Goal: Register for event/course

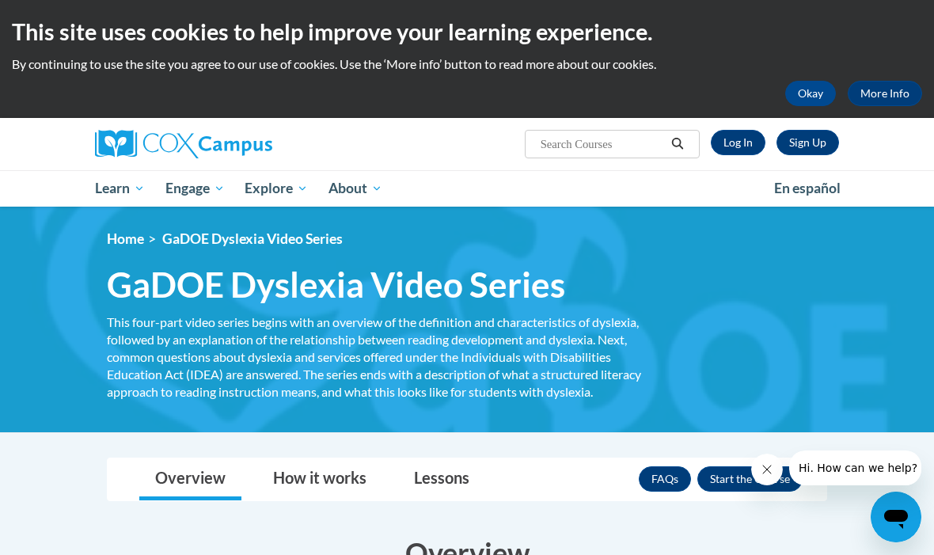
scroll to position [20, 0]
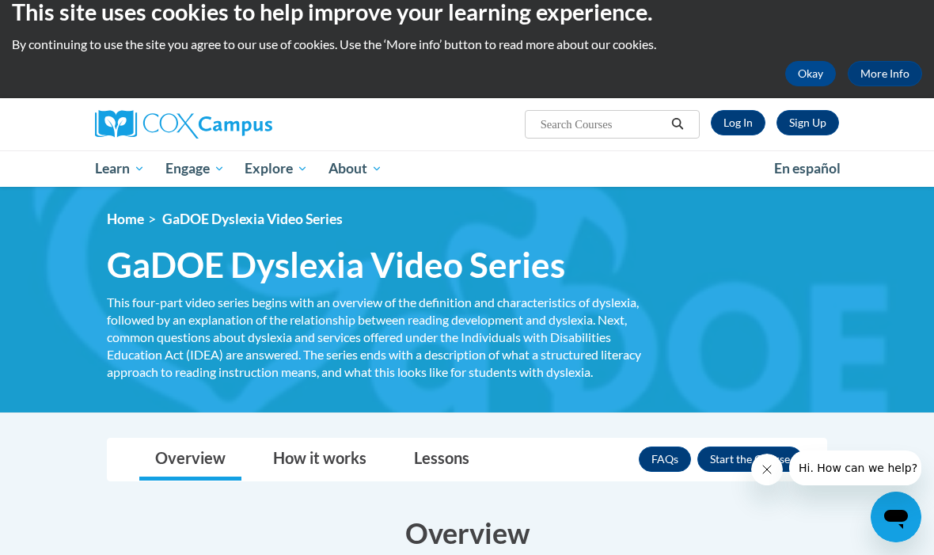
click at [746, 135] on link "Log In" at bounding box center [738, 122] width 55 height 25
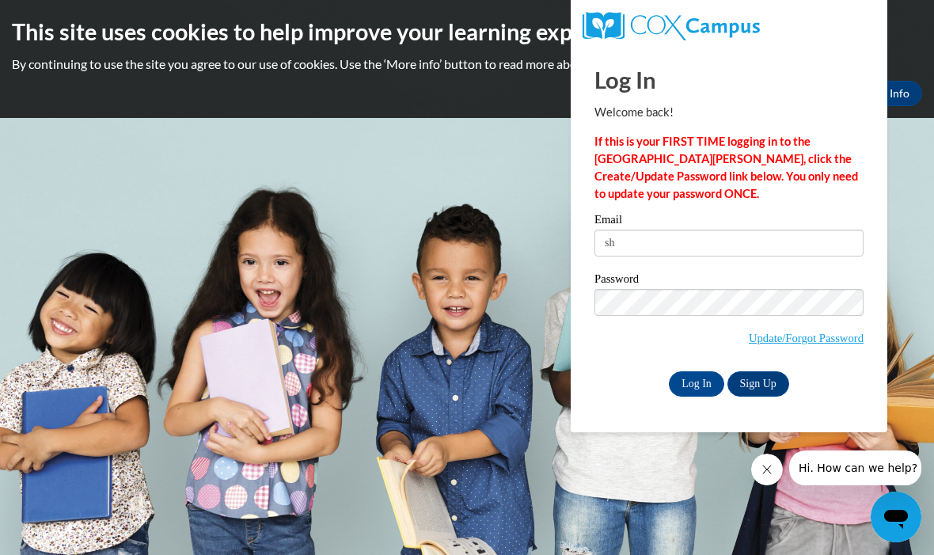
type input "shuntayjohnson@bellsouth.net"
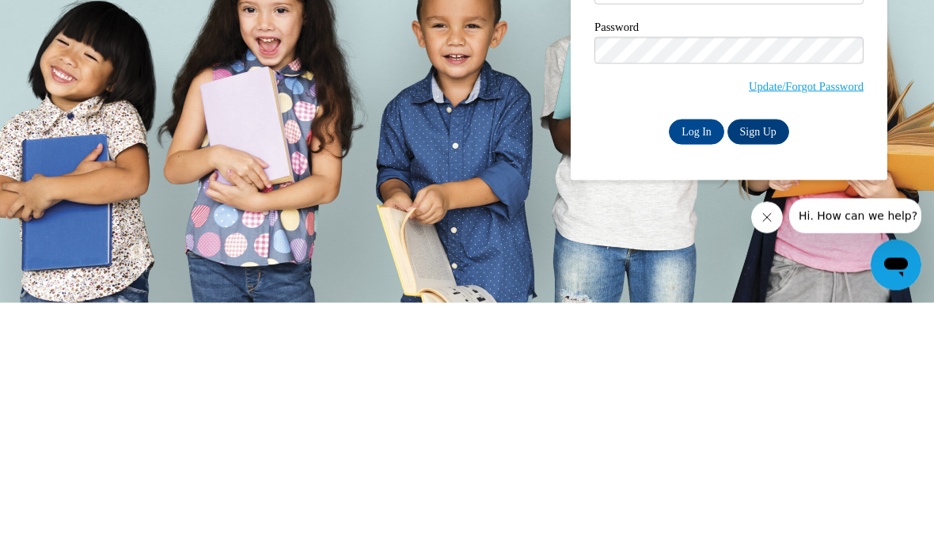
click at [709, 371] on input "Log In" at bounding box center [696, 383] width 55 height 25
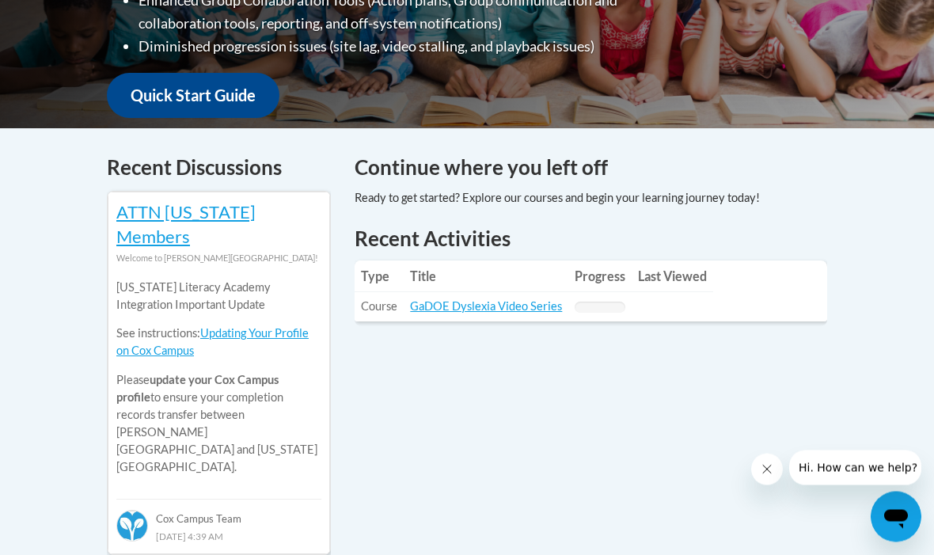
scroll to position [545, 0]
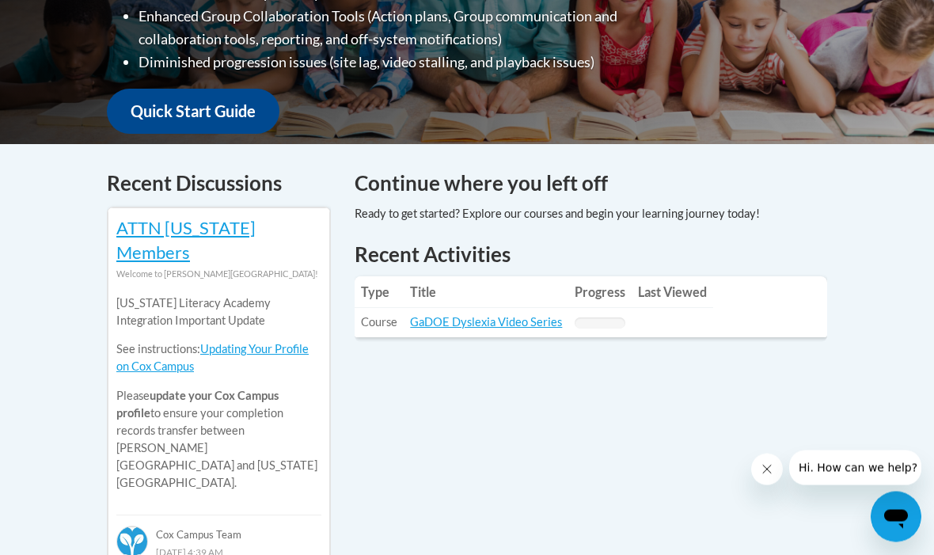
click at [548, 320] on link "GaDOE Dyslexia Video Series" at bounding box center [486, 322] width 152 height 13
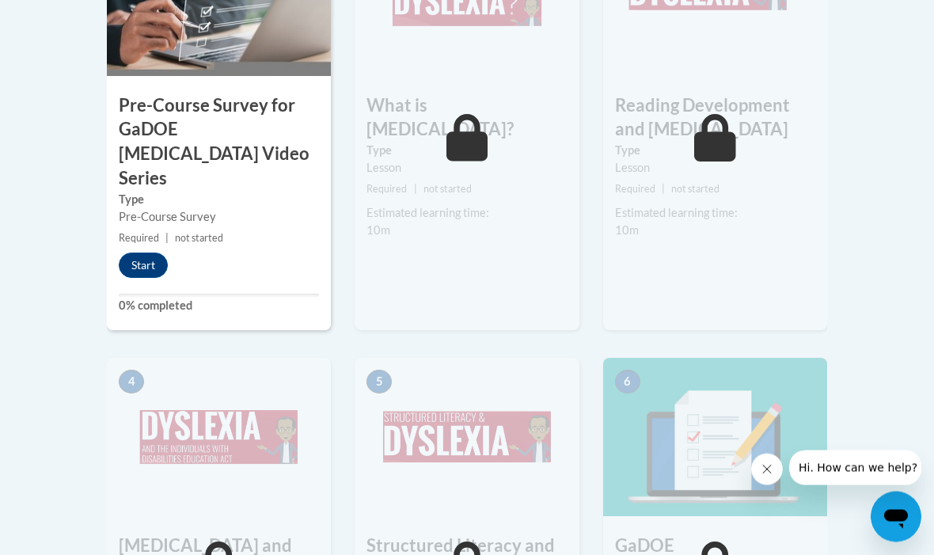
scroll to position [639, 0]
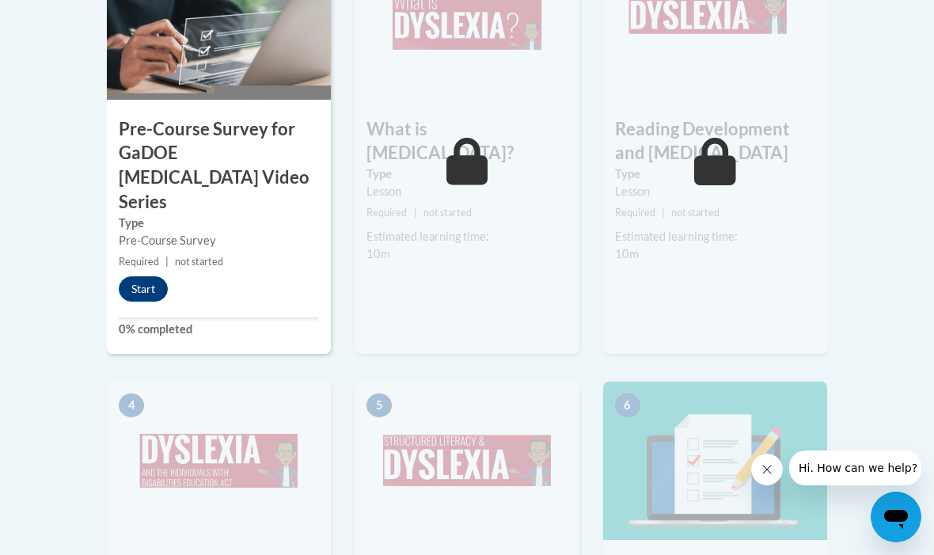
click at [144, 276] on button "Start" at bounding box center [143, 288] width 49 height 25
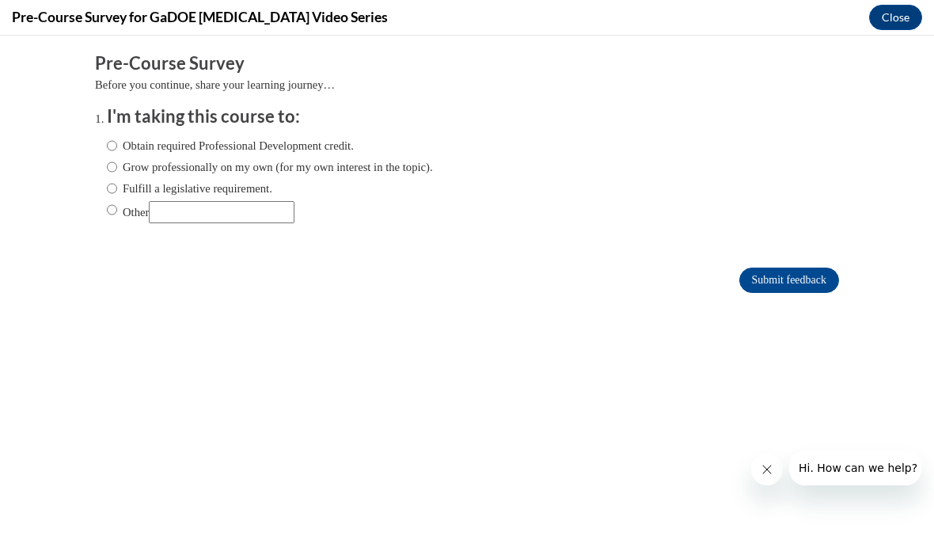
scroll to position [0, 0]
click at [116, 138] on input "Obtain required Professional Development credit." at bounding box center [112, 145] width 10 height 17
radio input "true"
click at [800, 287] on input "Submit feedback" at bounding box center [789, 280] width 100 height 25
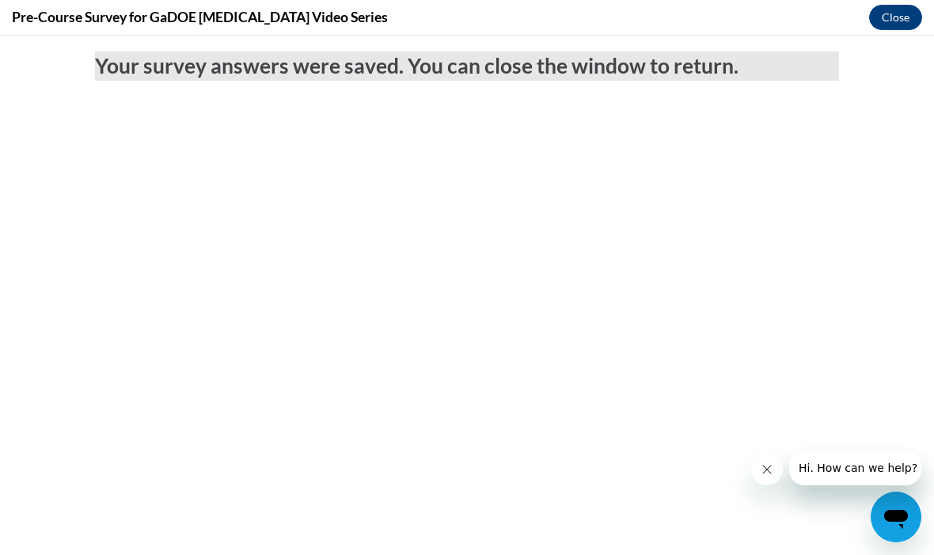
click at [903, 25] on button "Close" at bounding box center [895, 17] width 53 height 25
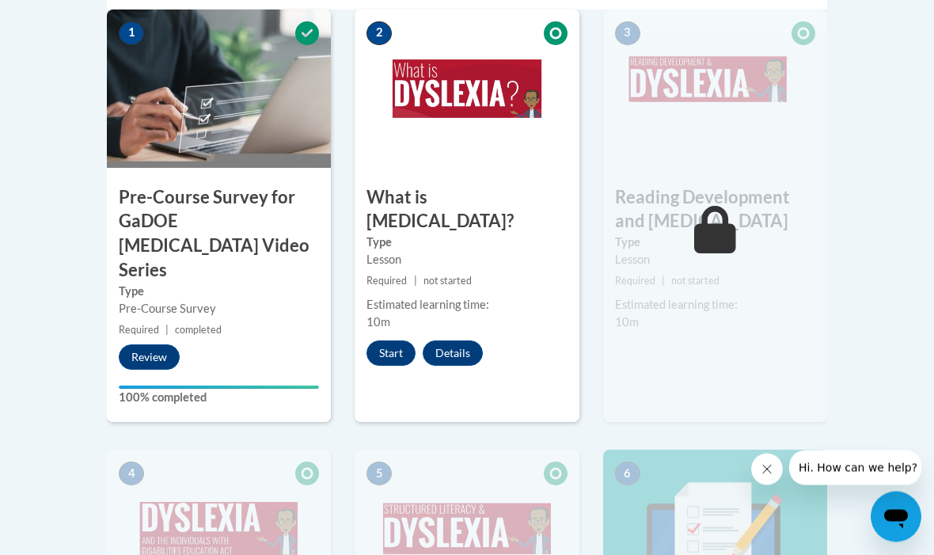
scroll to position [569, 0]
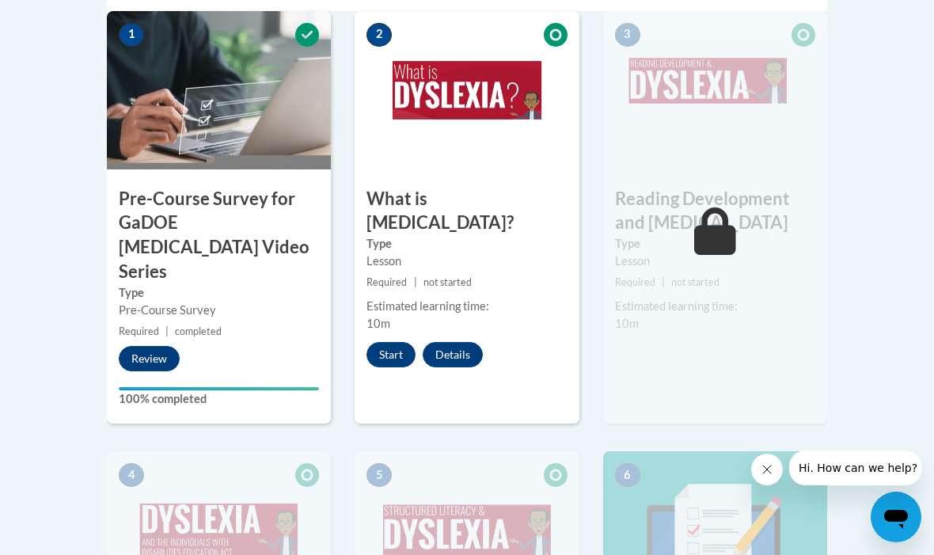
click at [380, 351] on div "2 What is Dyslexia? Type Lesson Required | not started Estimated learning time:…" at bounding box center [467, 217] width 224 height 413
click at [401, 342] on button "Start" at bounding box center [391, 354] width 49 height 25
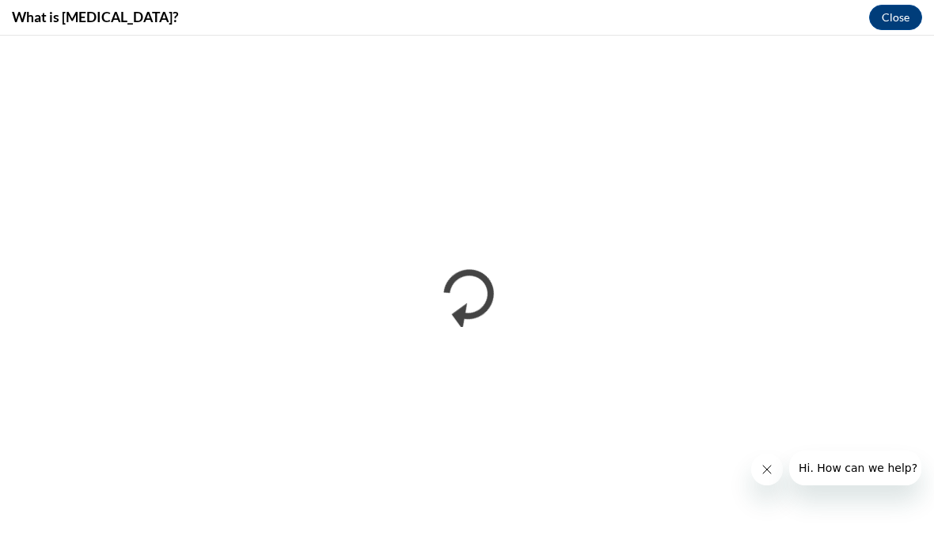
scroll to position [0, 0]
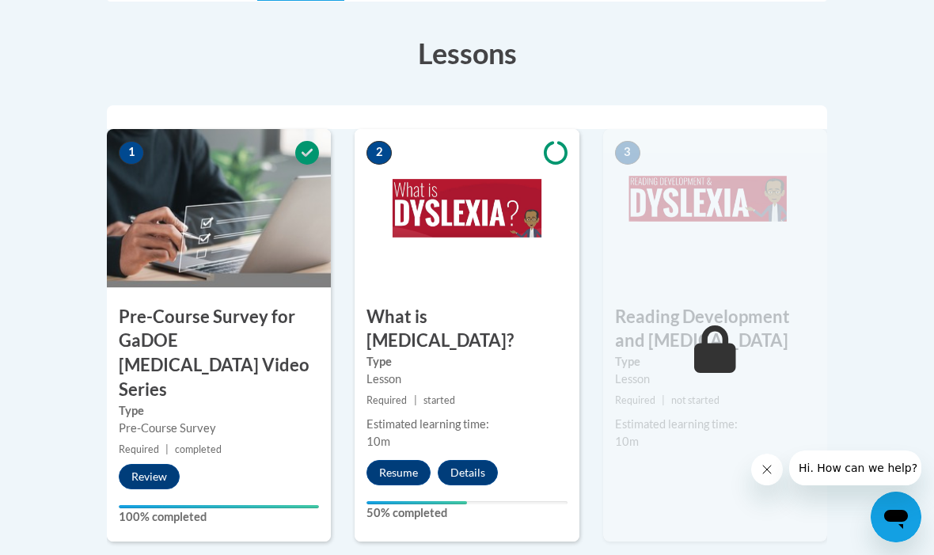
scroll to position [455, 0]
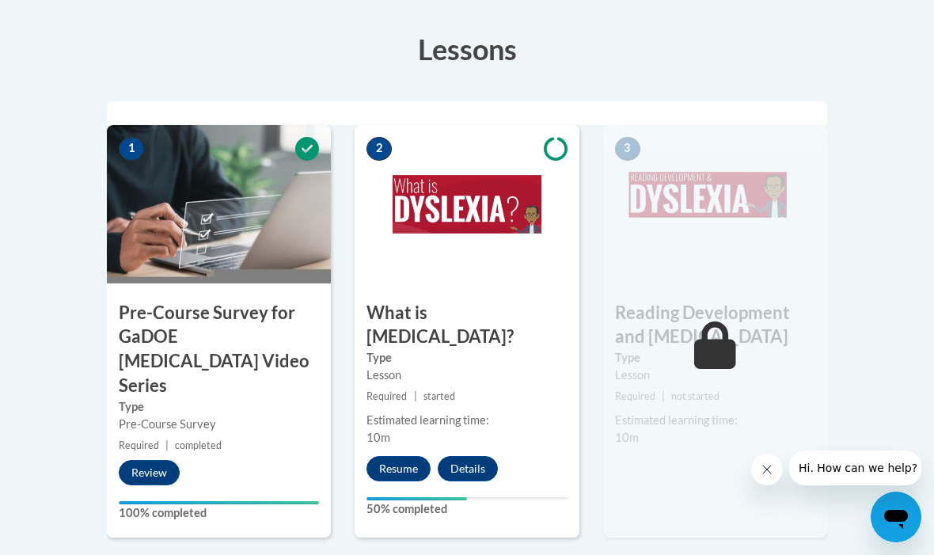
click at [392, 456] on button "Resume" at bounding box center [399, 468] width 64 height 25
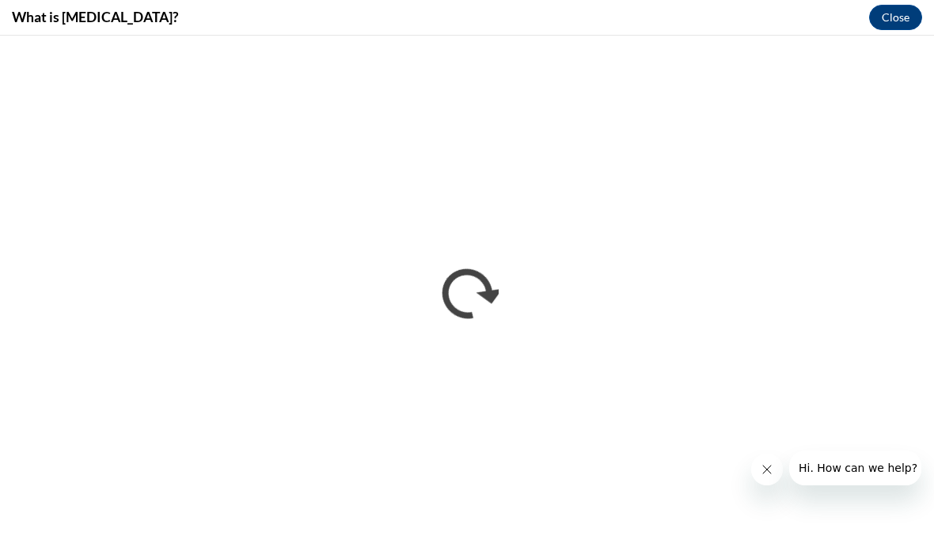
scroll to position [0, 0]
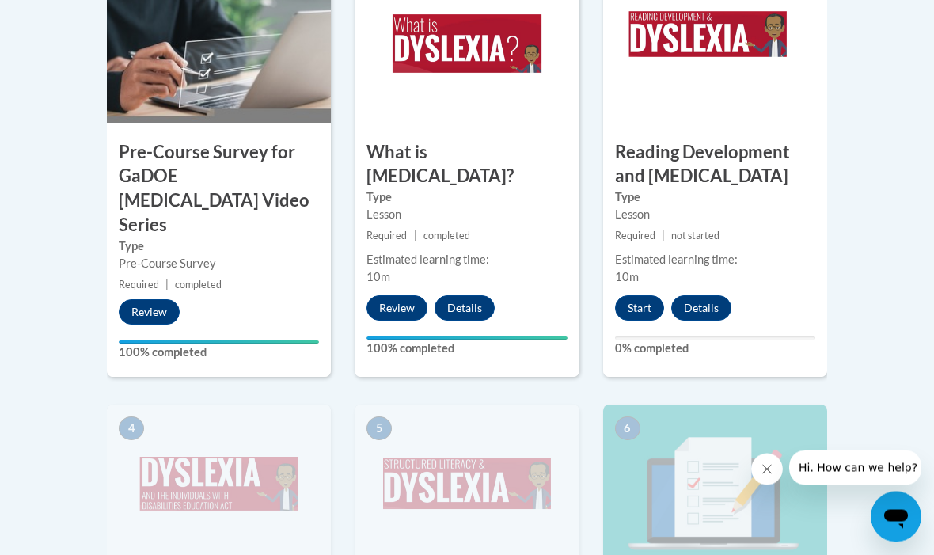
scroll to position [617, 0]
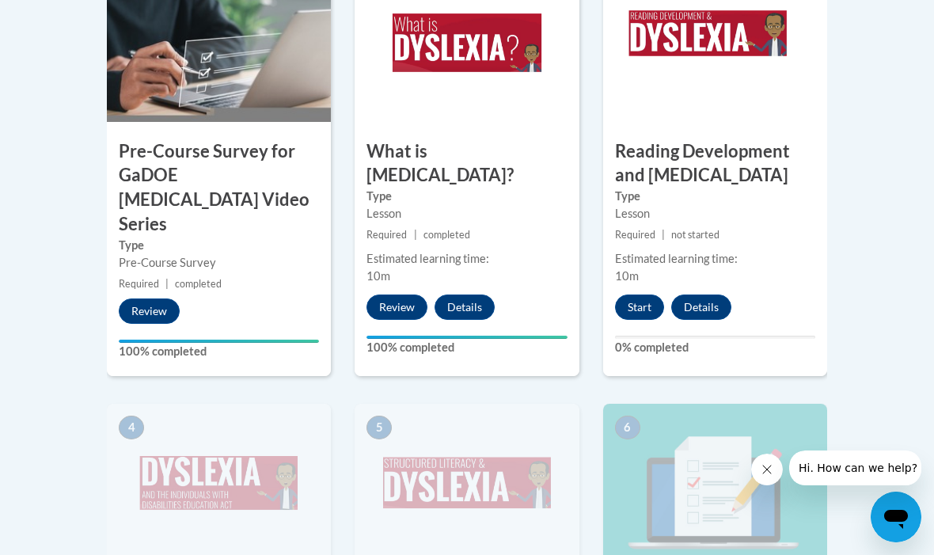
click at [638, 313] on button "Start" at bounding box center [639, 306] width 49 height 25
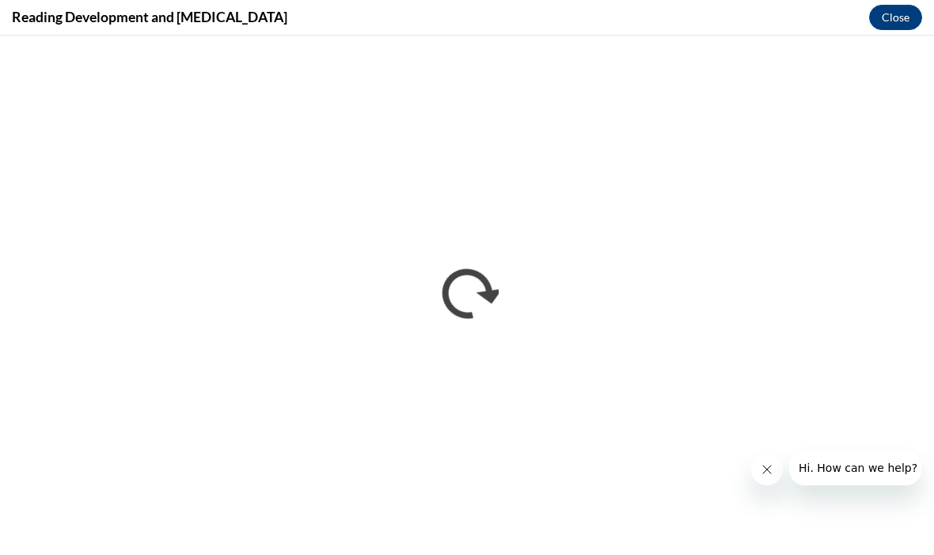
scroll to position [0, 0]
